Goal: Task Accomplishment & Management: Complete application form

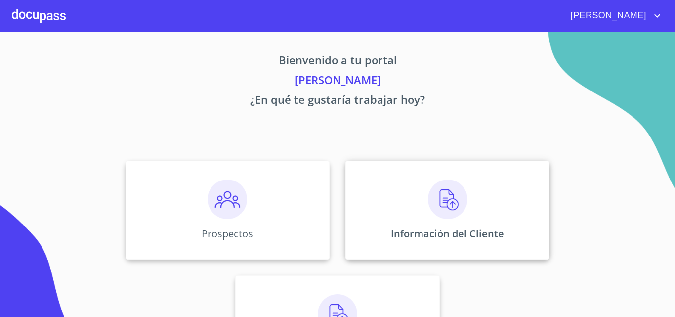
click at [478, 201] on div "Información del Cliente" at bounding box center [448, 210] width 204 height 99
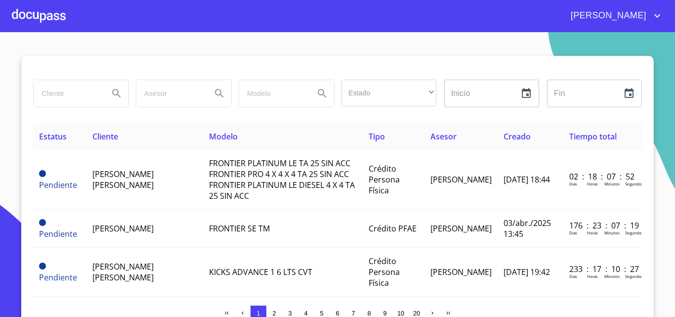
click at [83, 87] on input "search" at bounding box center [67, 93] width 67 height 27
type input "[PERSON_NAME] de [PERSON_NAME]"
click at [113, 95] on icon "Search" at bounding box center [117, 93] width 12 height 12
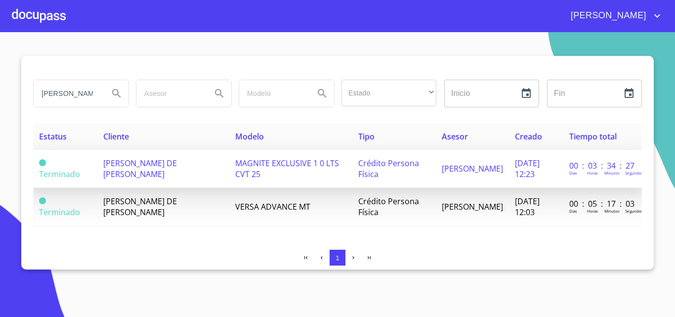
click at [235, 164] on span "MAGNITE EXCLUSIVE 1 0 LTS CVT 25" at bounding box center [287, 169] width 104 height 22
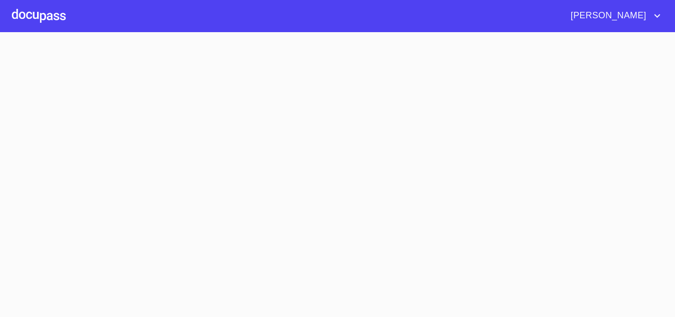
click at [235, 164] on section at bounding box center [337, 174] width 675 height 285
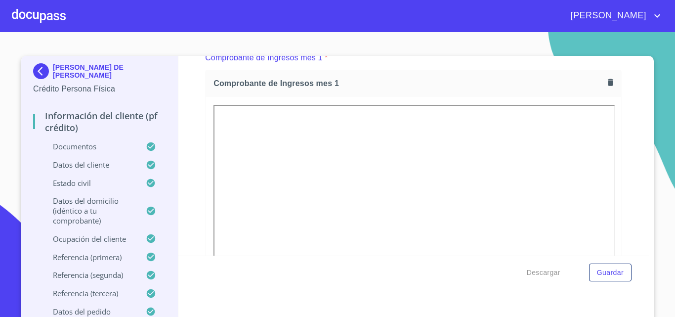
scroll to position [1038, 0]
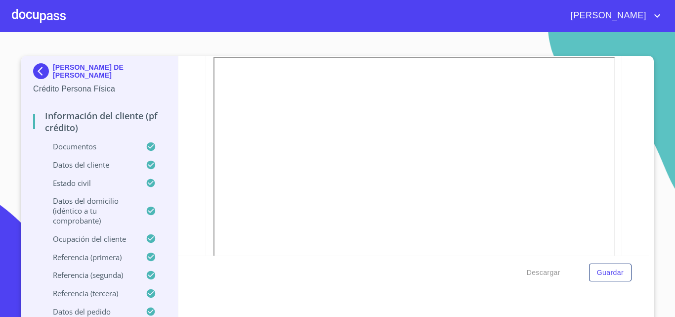
click at [621, 173] on div "Información del cliente (PF crédito) Documentos Documento de identificación   *…" at bounding box center [413, 156] width 471 height 200
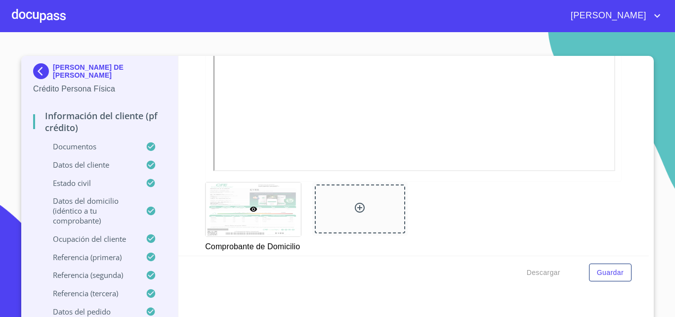
scroll to position [840, 0]
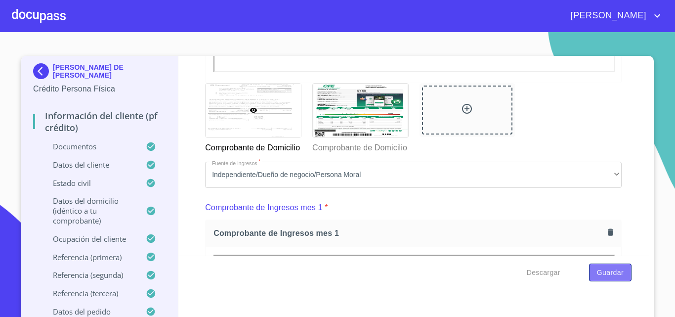
click at [597, 271] on span "Guardar" at bounding box center [610, 272] width 27 height 12
